Goal: Transaction & Acquisition: Purchase product/service

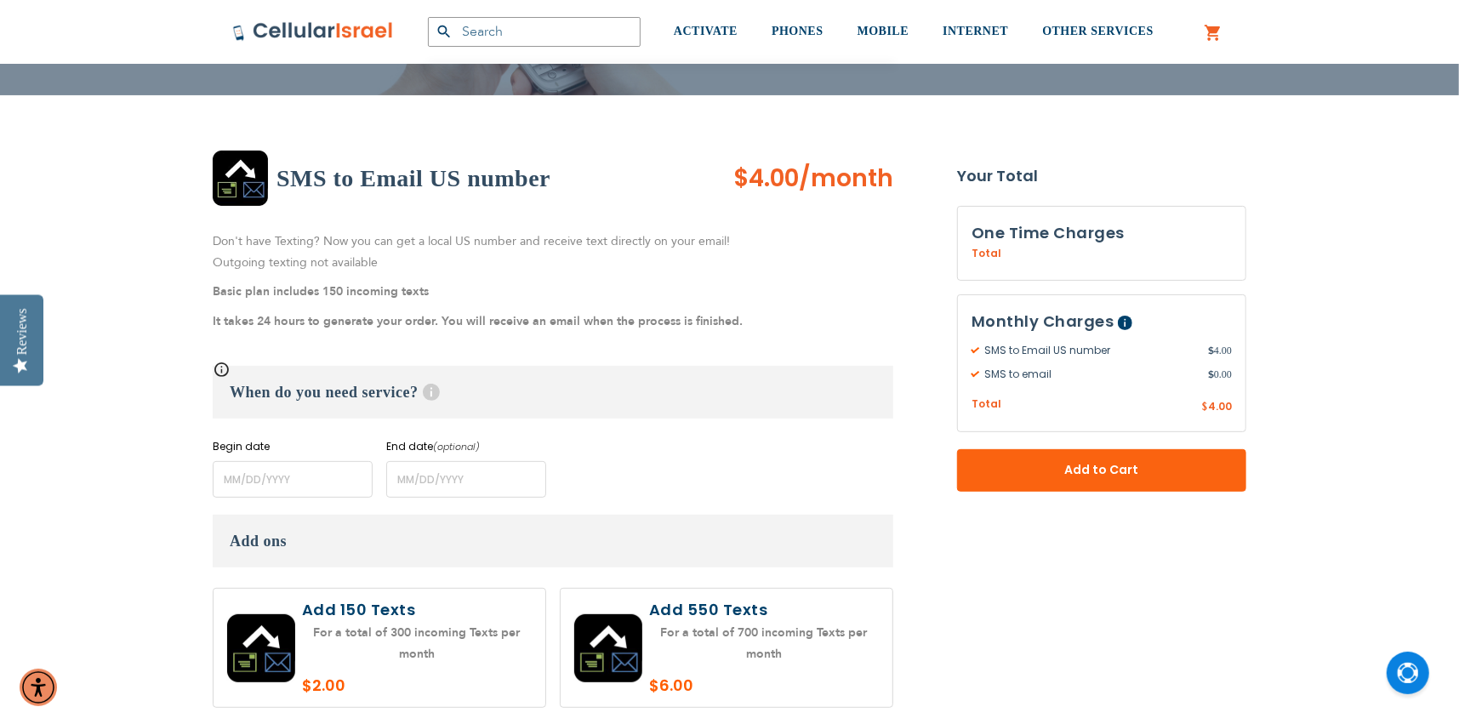
scroll to position [255, 0]
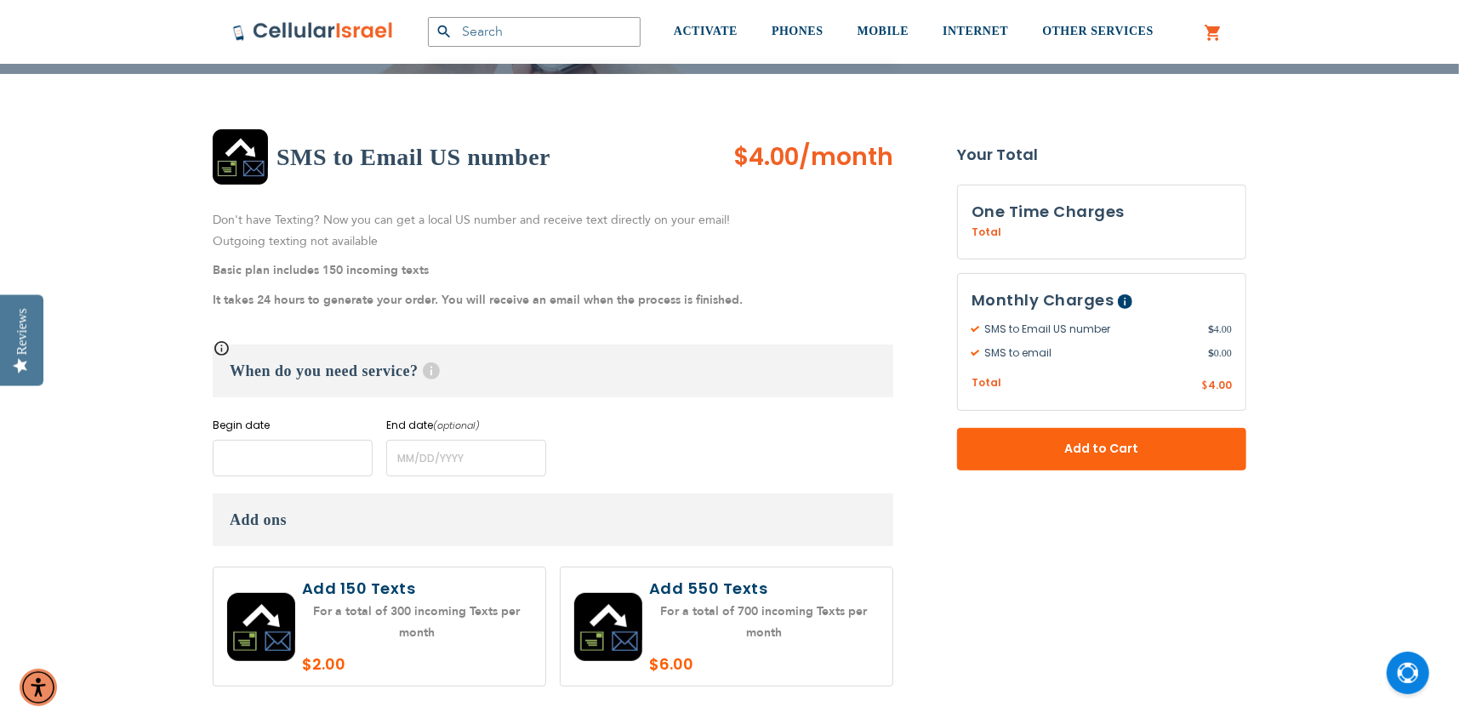
click at [242, 451] on input "name" at bounding box center [293, 458] width 160 height 37
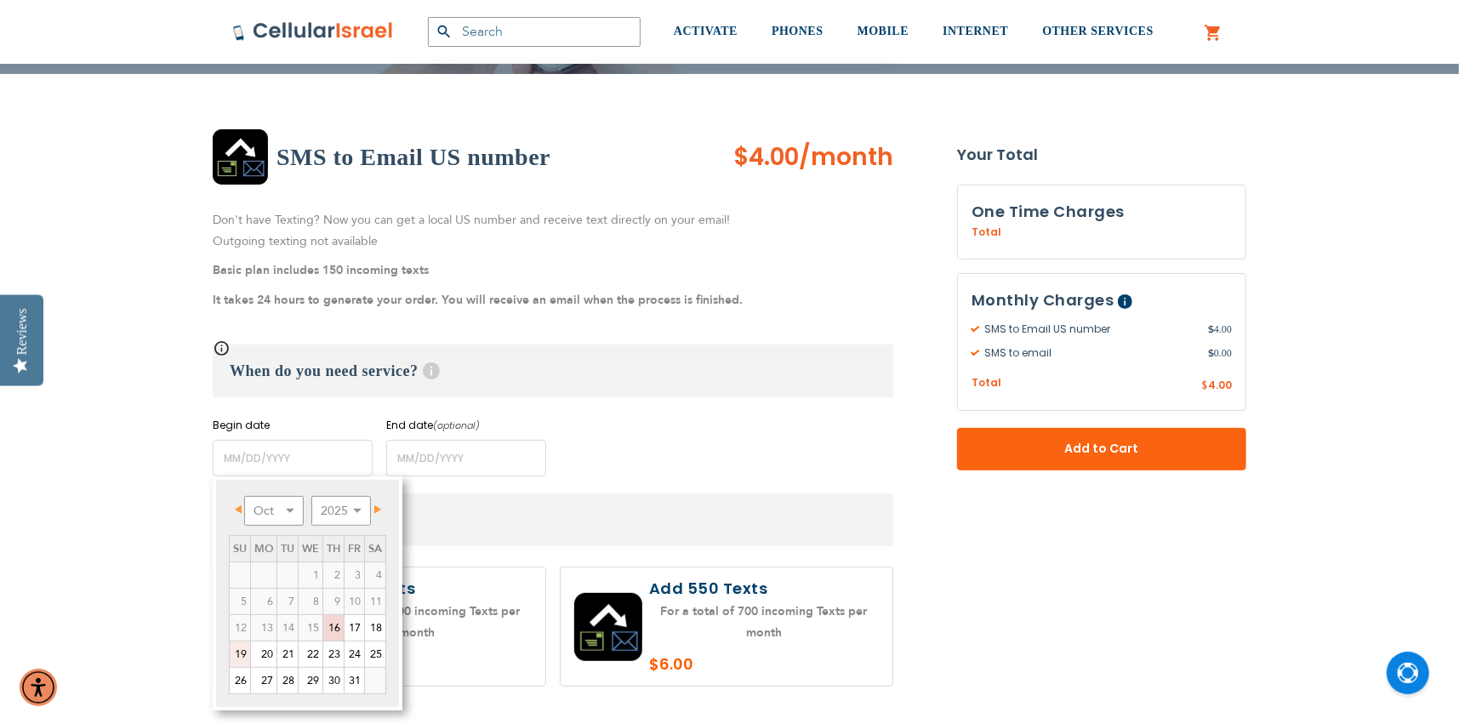
click at [239, 650] on link "19" at bounding box center [240, 655] width 20 height 26
type input "[DATE]"
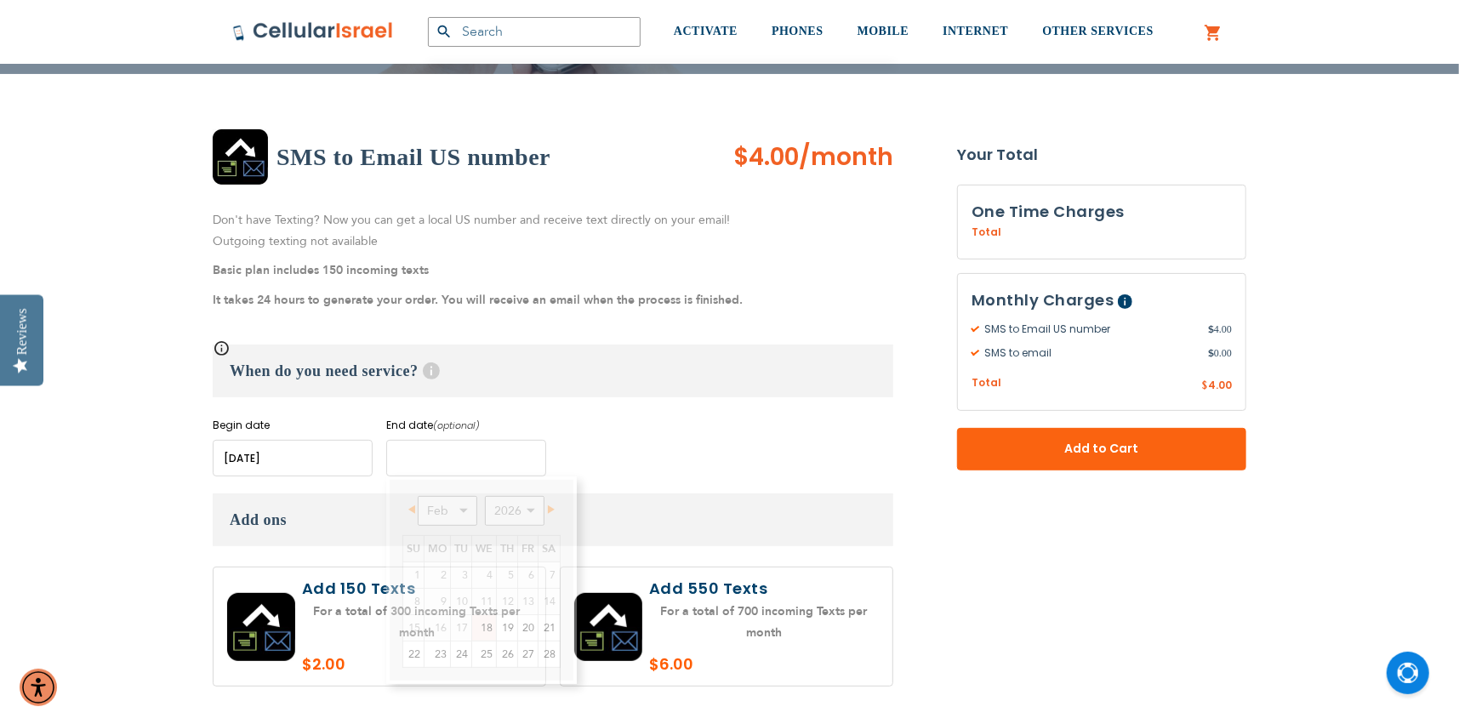
click at [402, 453] on input "name" at bounding box center [466, 458] width 160 height 37
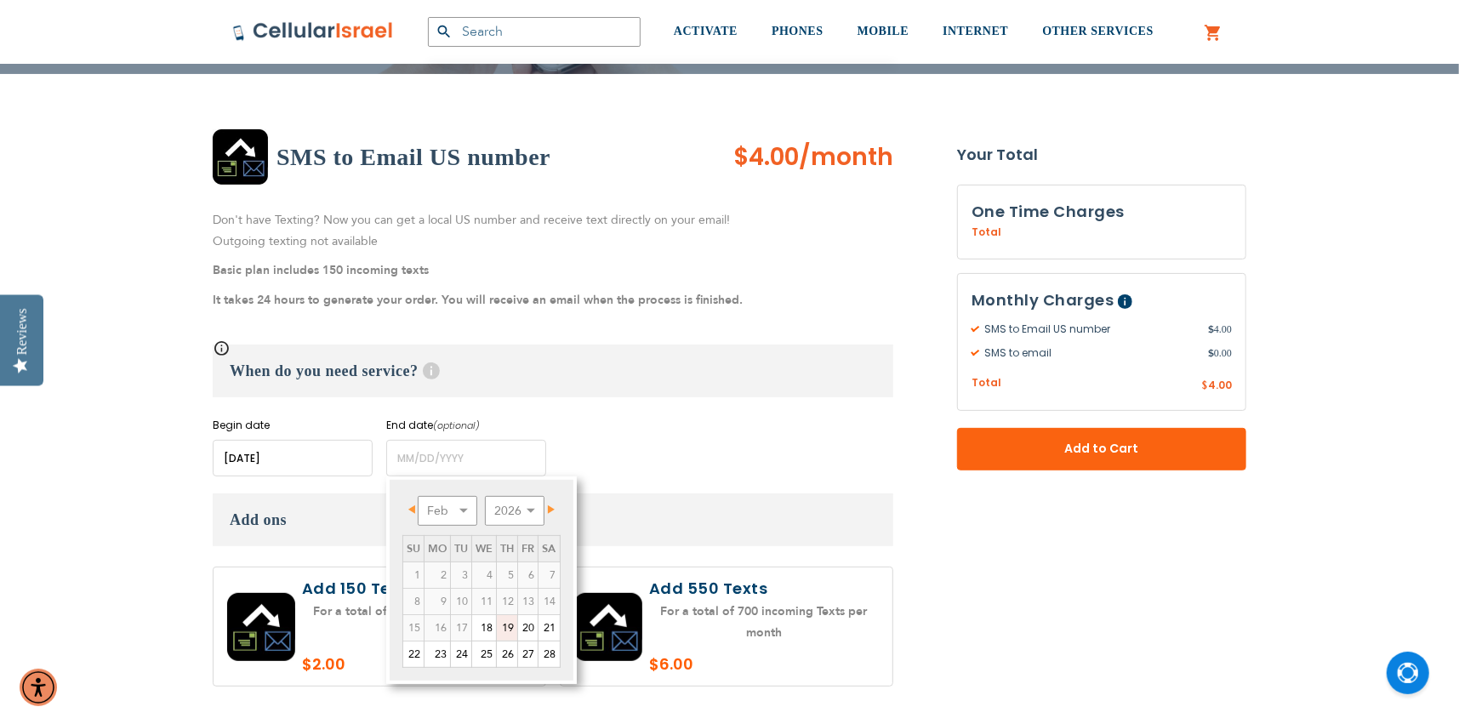
click at [511, 624] on link "19" at bounding box center [507, 628] width 20 height 26
type input "[DATE]"
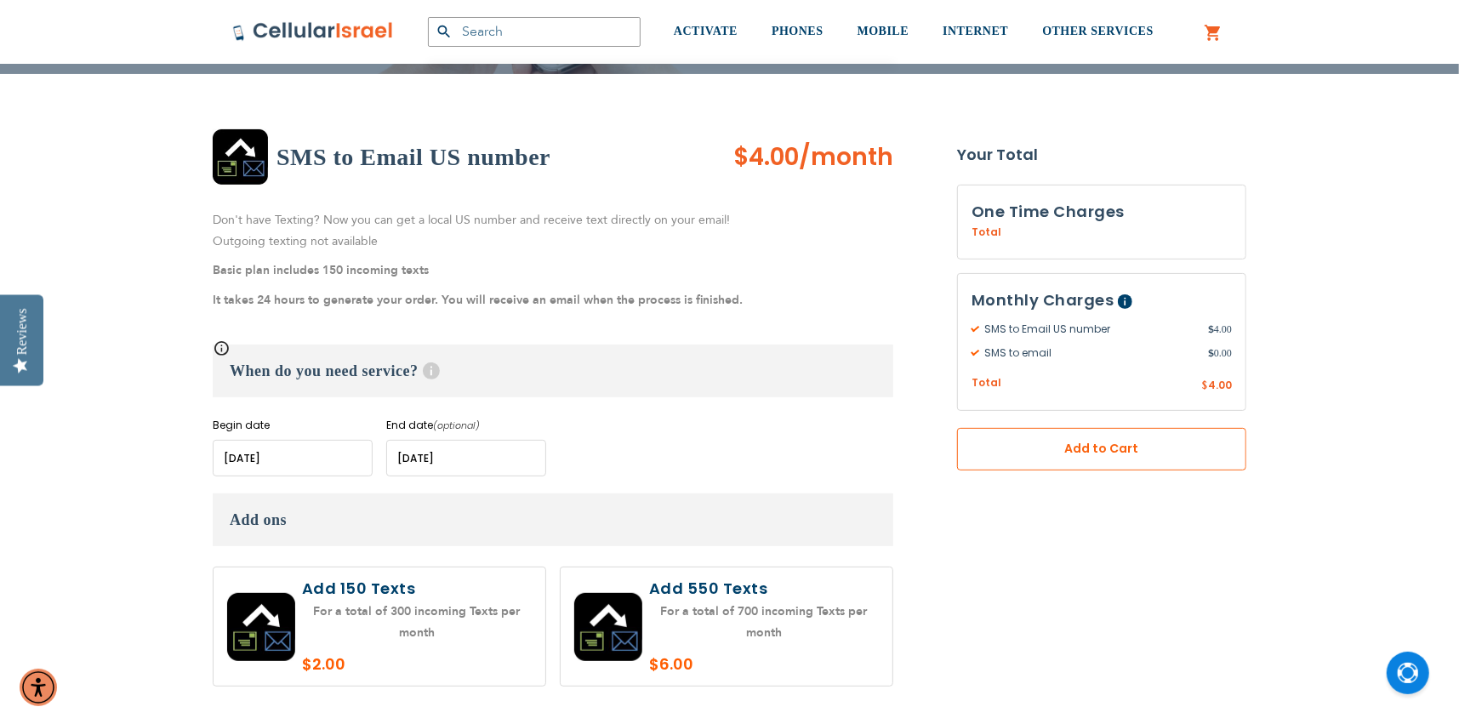
click at [1047, 450] on span "Add to Cart" at bounding box center [1101, 449] width 177 height 18
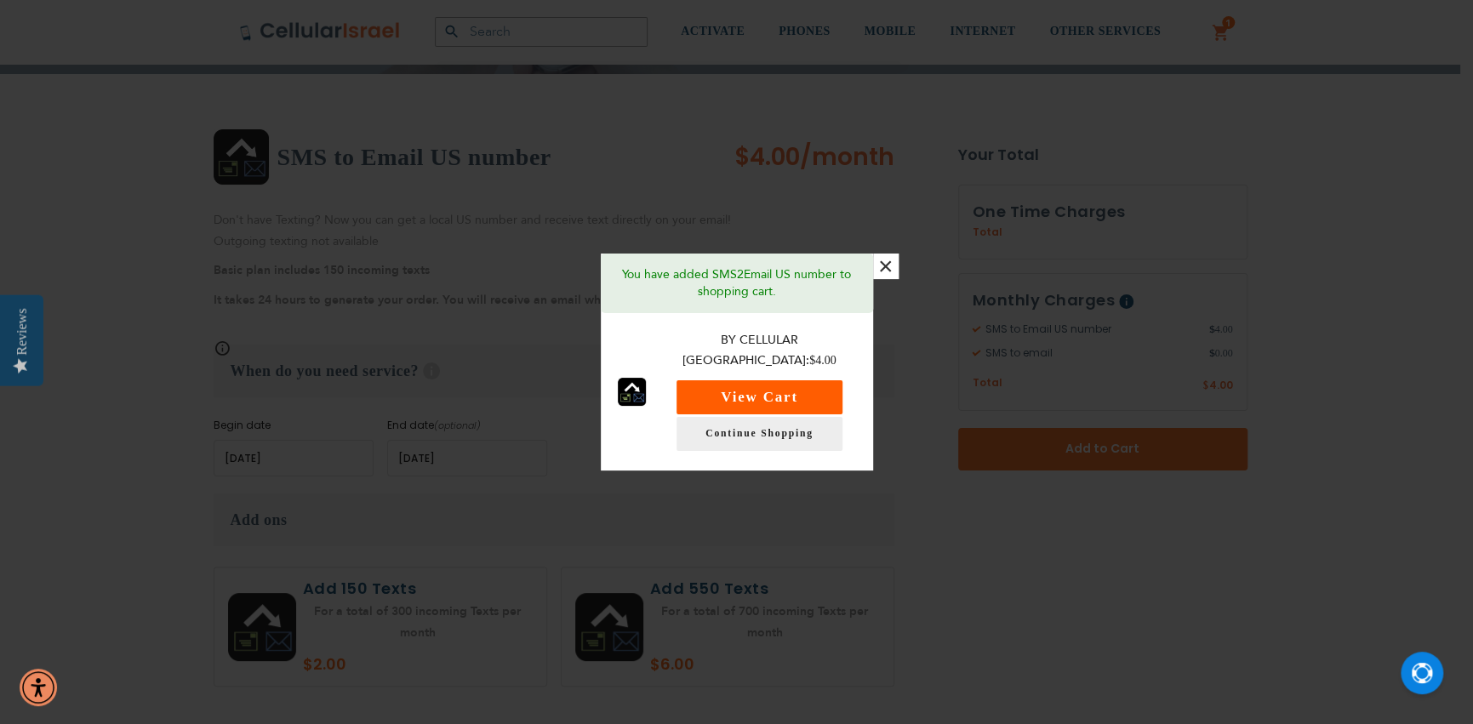
click at [739, 391] on button "View Cart" at bounding box center [759, 397] width 166 height 34
